Goal: Information Seeking & Learning: Learn about a topic

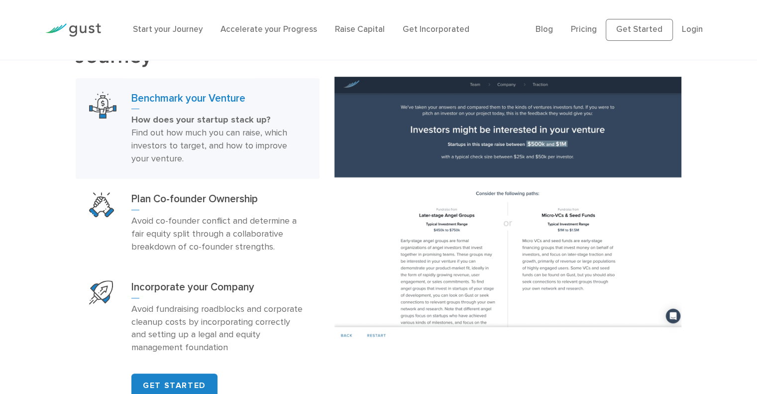
scroll to position [496, 0]
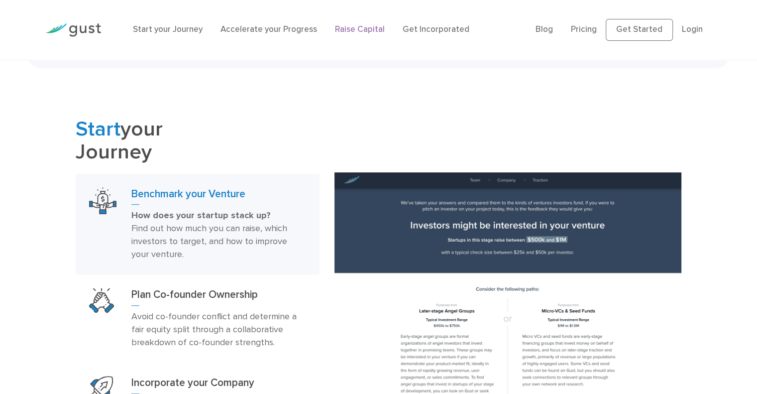
click at [359, 24] on link "Raise Capital" at bounding box center [360, 29] width 50 height 10
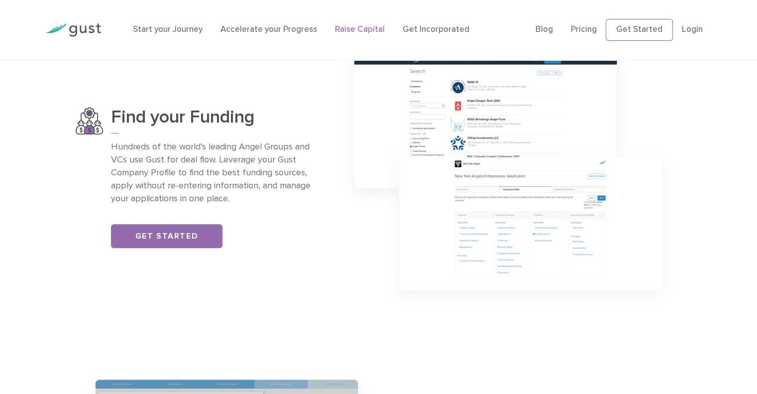
scroll to position [686, 0]
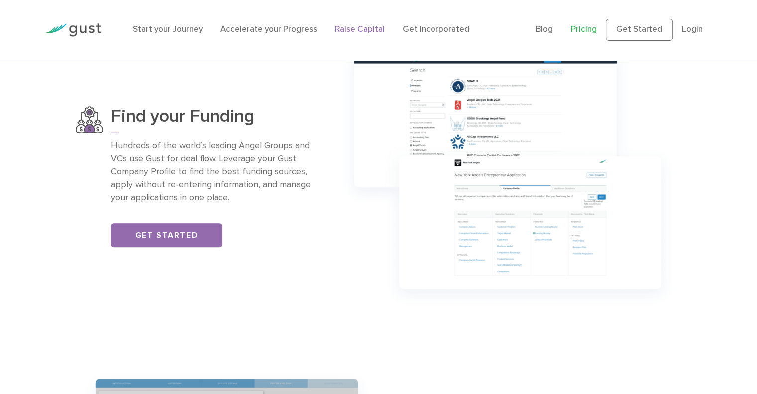
click at [590, 34] on link "Pricing" at bounding box center [584, 29] width 26 height 10
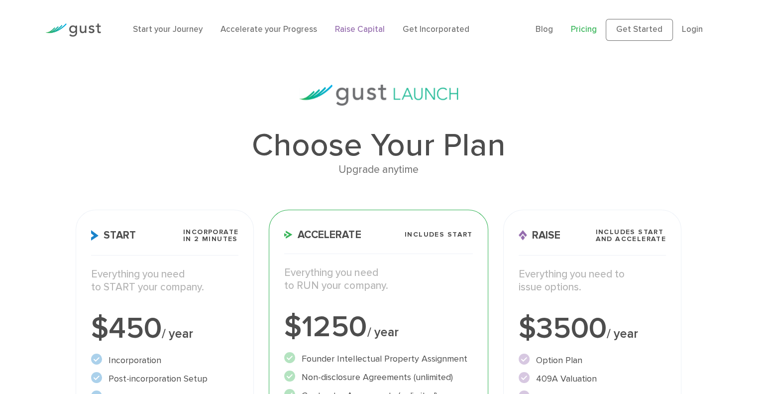
click at [366, 30] on link "Raise Capital" at bounding box center [360, 29] width 50 height 10
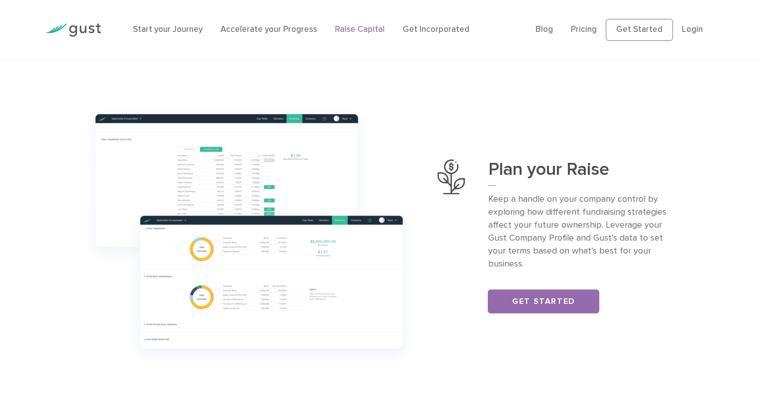
scroll to position [323, 0]
